Goal: Check status

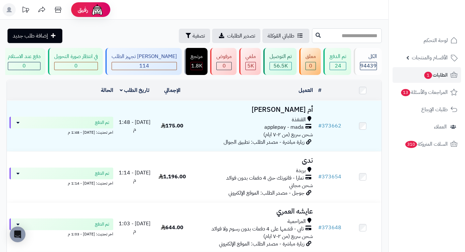
click at [366, 34] on input "text" at bounding box center [347, 35] width 70 height 15
type input "******"
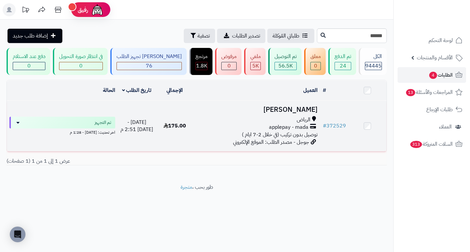
click at [285, 114] on h3 "Hanan Aljassir" at bounding box center [256, 110] width 121 height 8
